Goal: Information Seeking & Learning: Learn about a topic

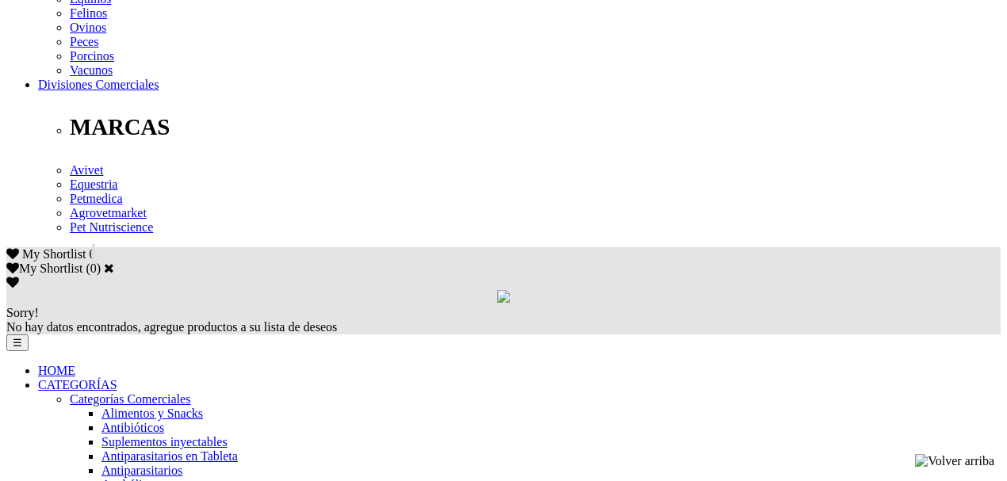
scroll to position [801, 0]
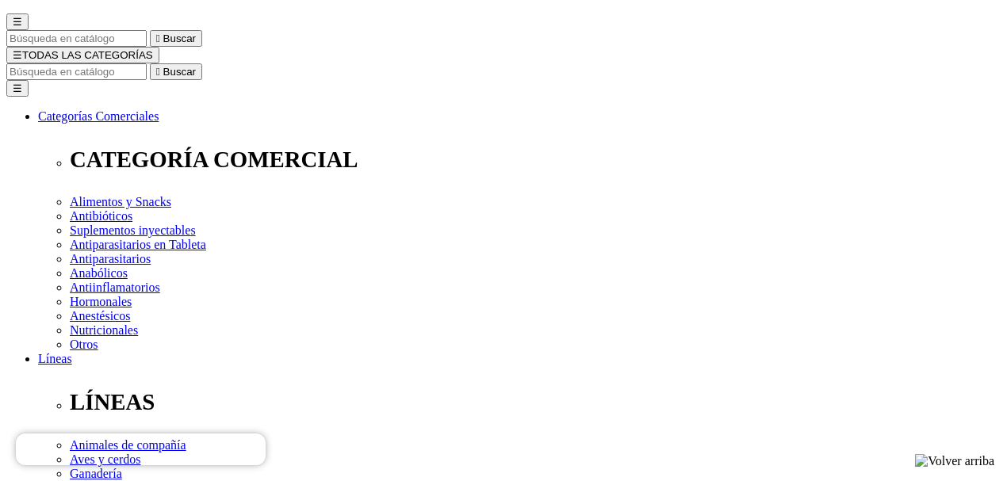
scroll to position [213, 0]
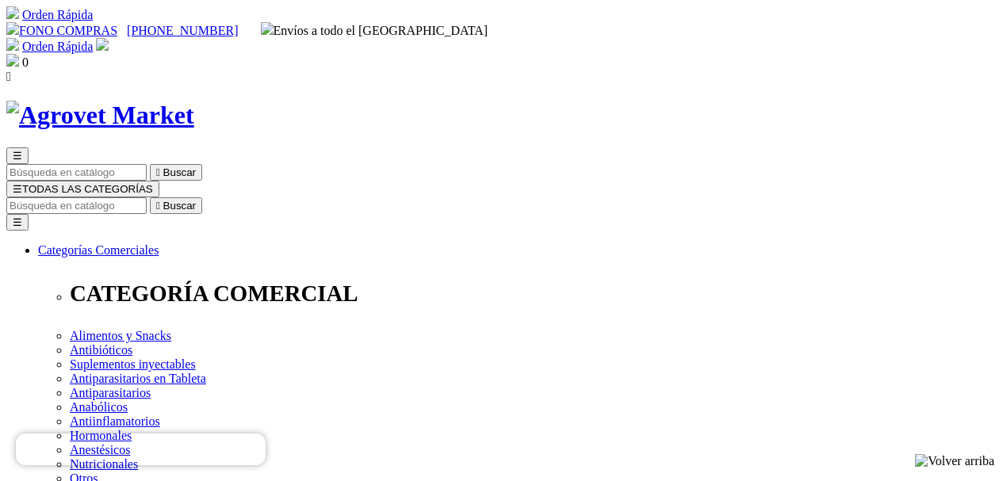
drag, startPoint x: 339, startPoint y: 354, endPoint x: 269, endPoint y: 346, distance: 70.2
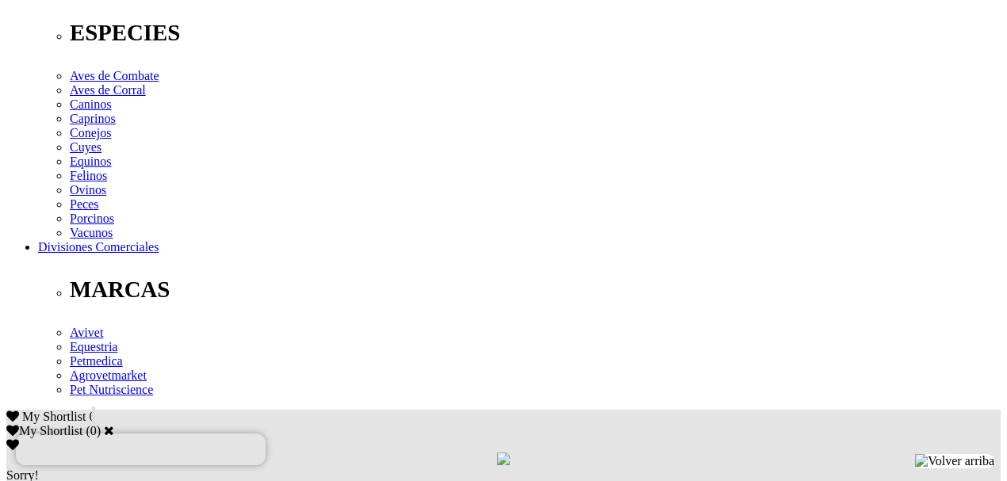
scroll to position [622, 0]
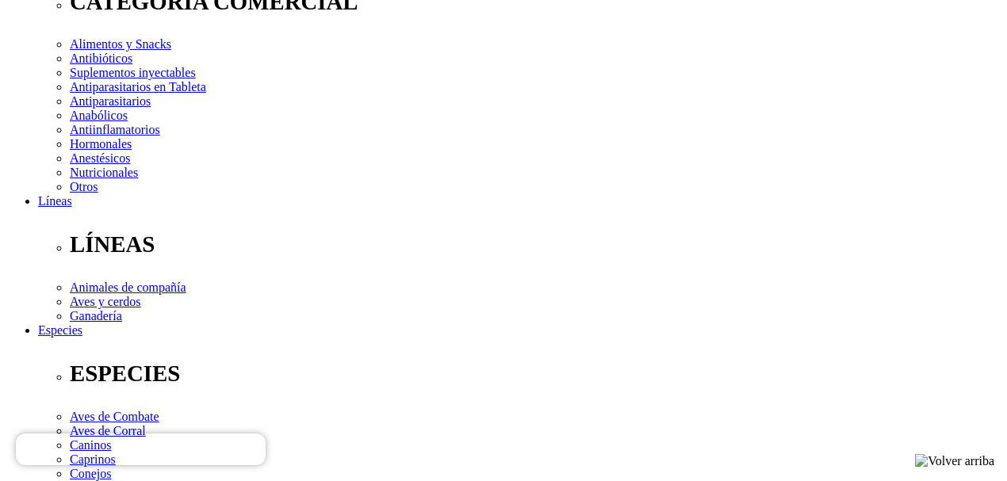
scroll to position [284, 0]
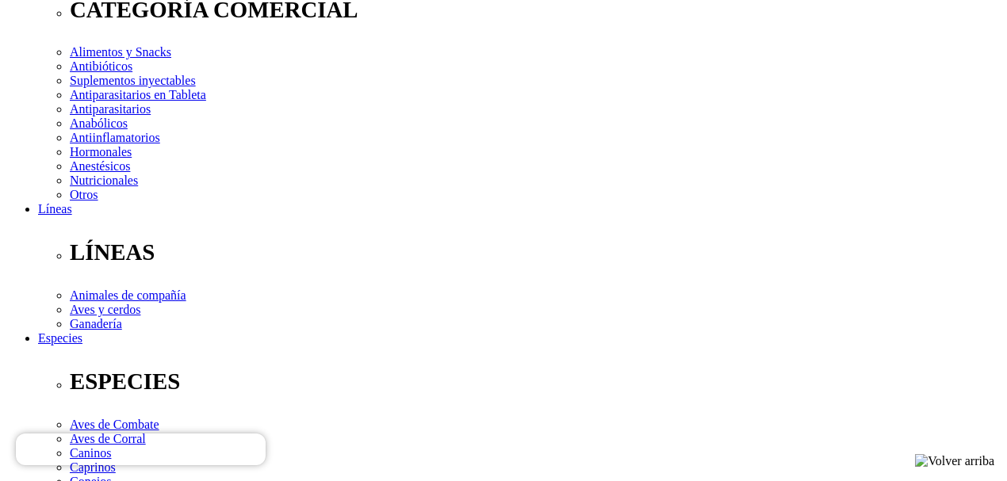
drag, startPoint x: 581, startPoint y: 136, endPoint x: 515, endPoint y: 115, distance: 69.2
copy p "Ecto-endoparasitario Oral de Múltiple Acción con 12 Semanas de Protección"
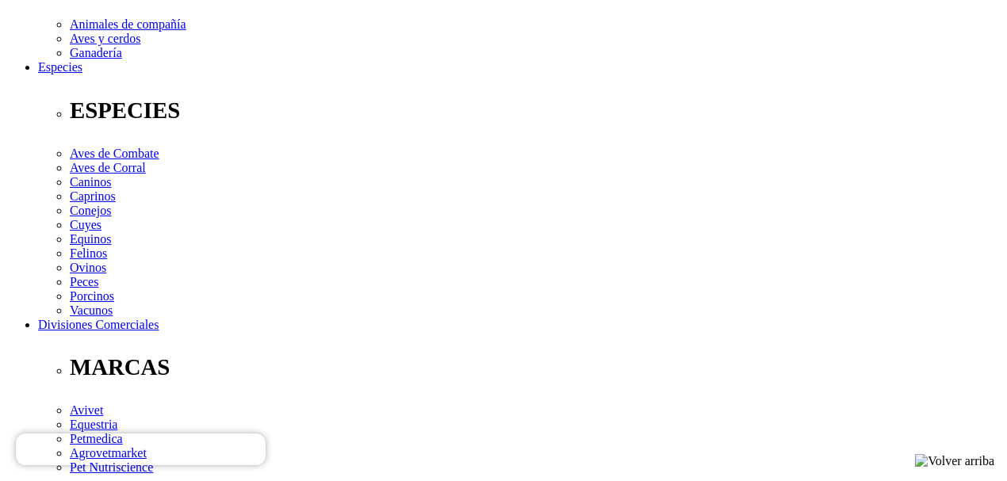
scroll to position [573, 0]
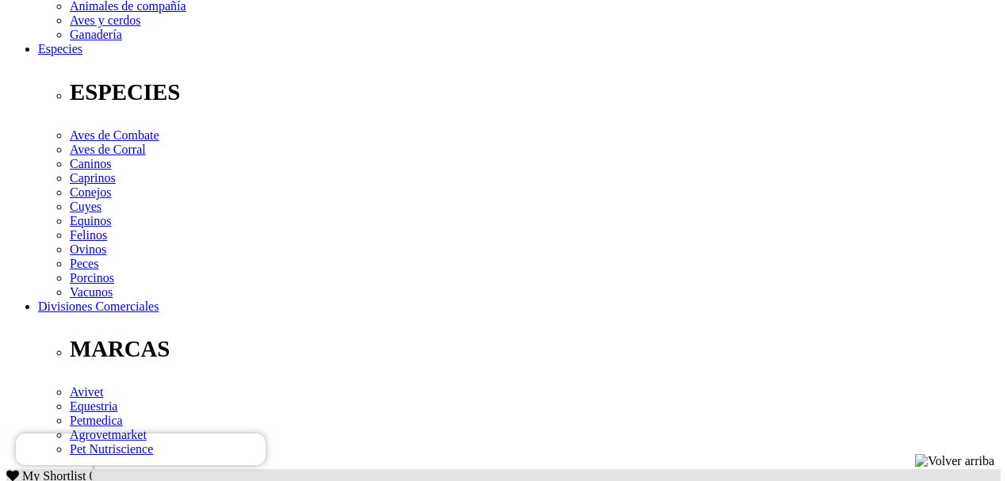
drag, startPoint x: 68, startPoint y: 277, endPoint x: 469, endPoint y: 317, distance: 402.4
copy p "Para el tratamiento y control de infestaciones mixtas causadas por endoparásito…"
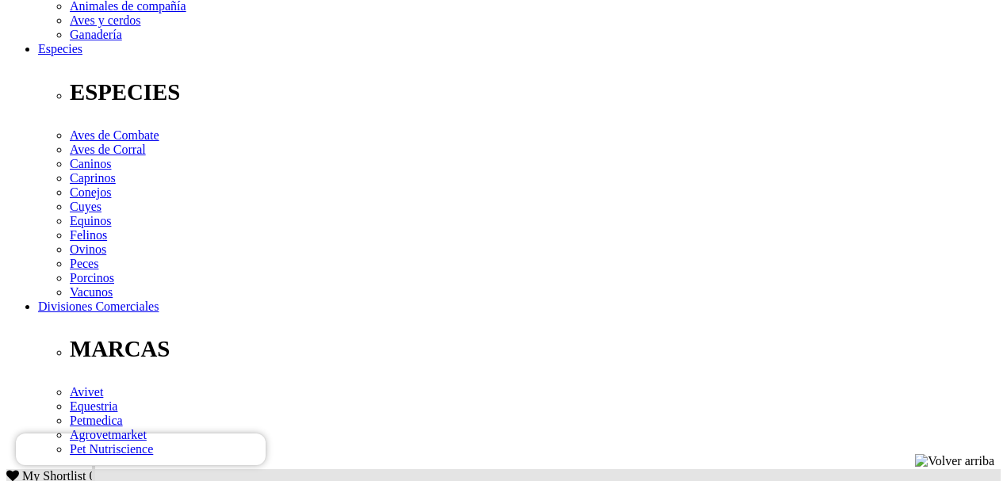
drag, startPoint x: 614, startPoint y: 279, endPoint x: 54, endPoint y: 265, distance: 559.9
copy p "Vía oral, a razón de una tableta para perros de entre 20 a 40 kg peso vivo, cad…"
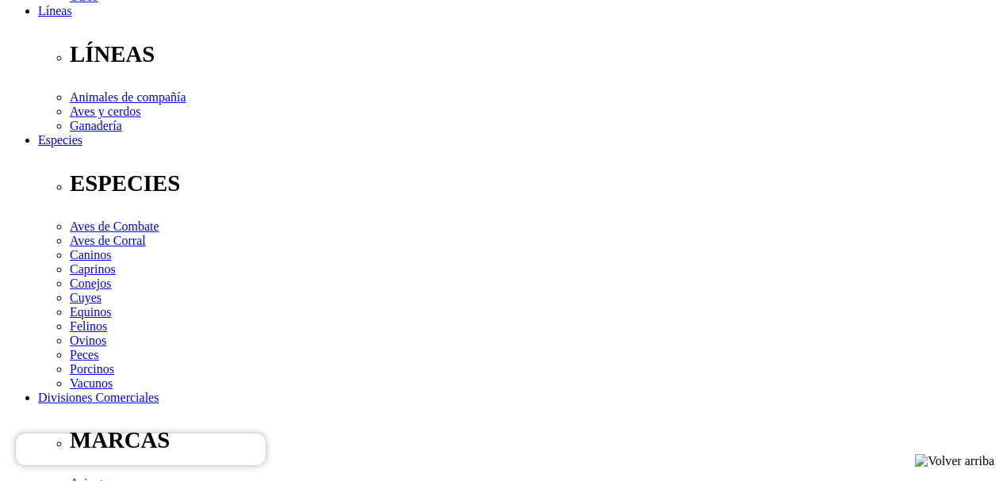
scroll to position [469, 0]
